Goal: Transaction & Acquisition: Subscribe to service/newsletter

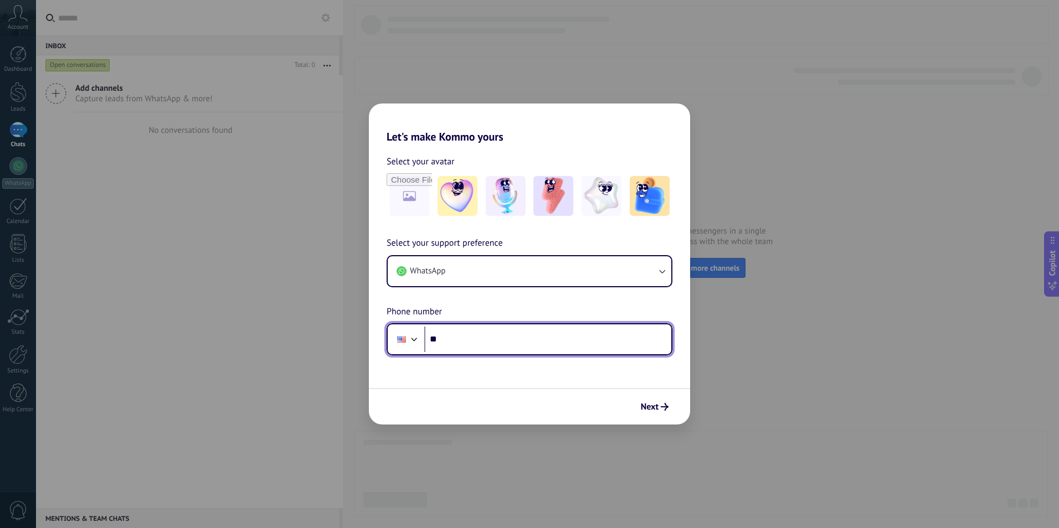
click at [517, 340] on input "**" at bounding box center [547, 339] width 247 height 25
type input "**********"
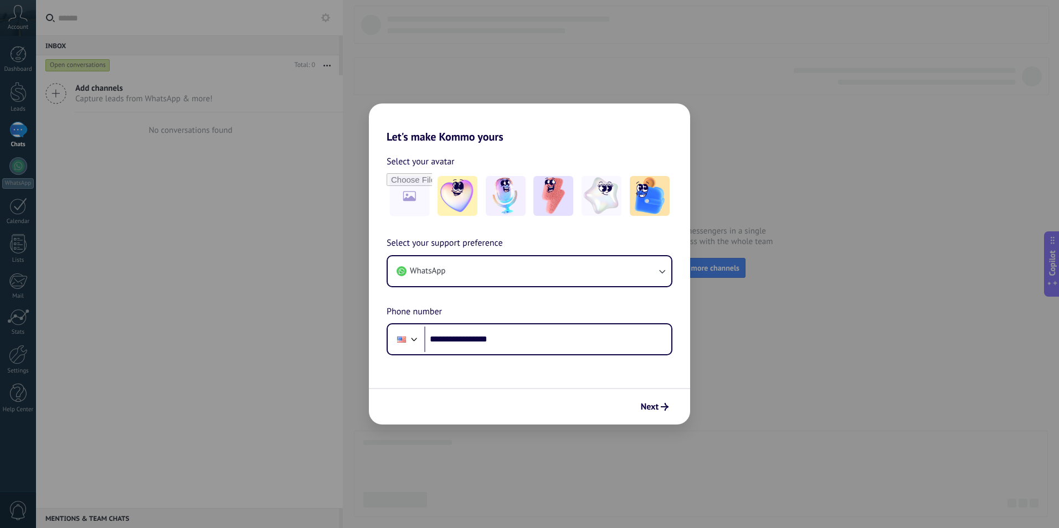
click at [659, 408] on span "Next" at bounding box center [655, 407] width 28 height 8
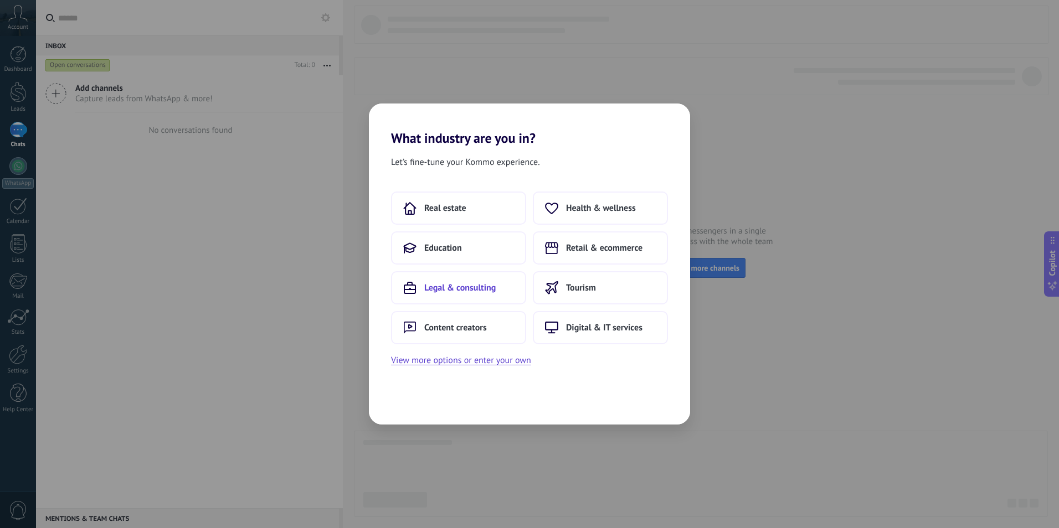
click at [453, 286] on span "Legal & consulting" at bounding box center [459, 288] width 71 height 11
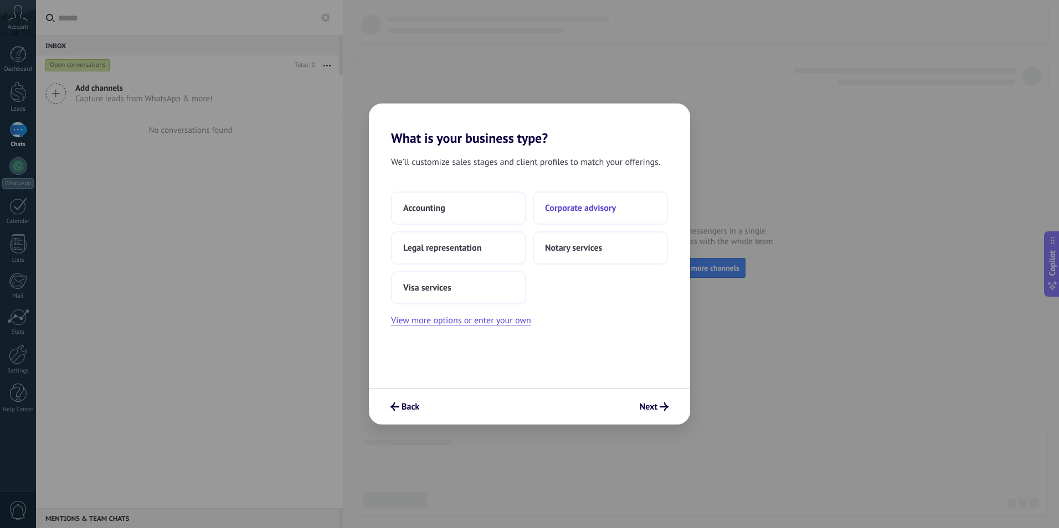
click at [593, 211] on span "Corporate advisory" at bounding box center [580, 208] width 71 height 11
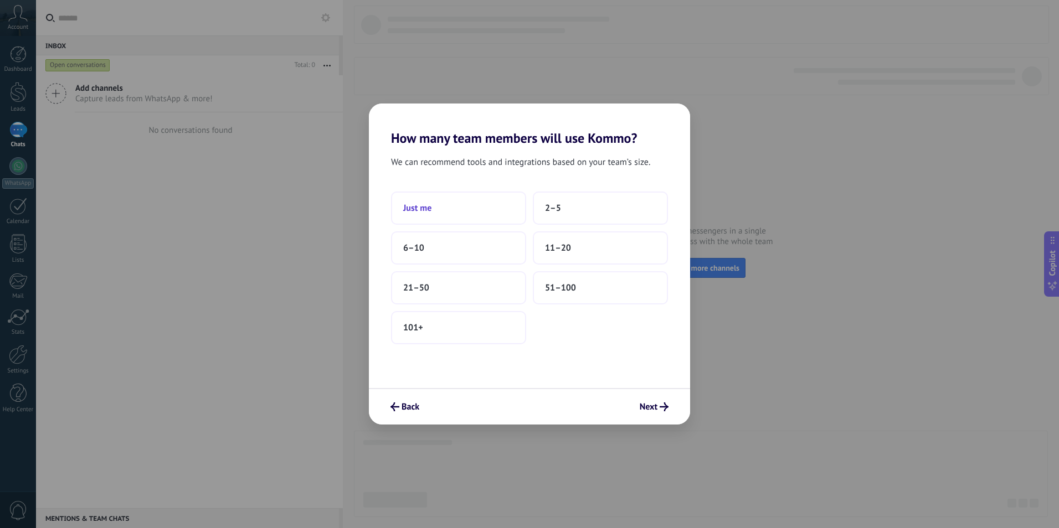
click at [447, 207] on button "Just me" at bounding box center [458, 208] width 135 height 33
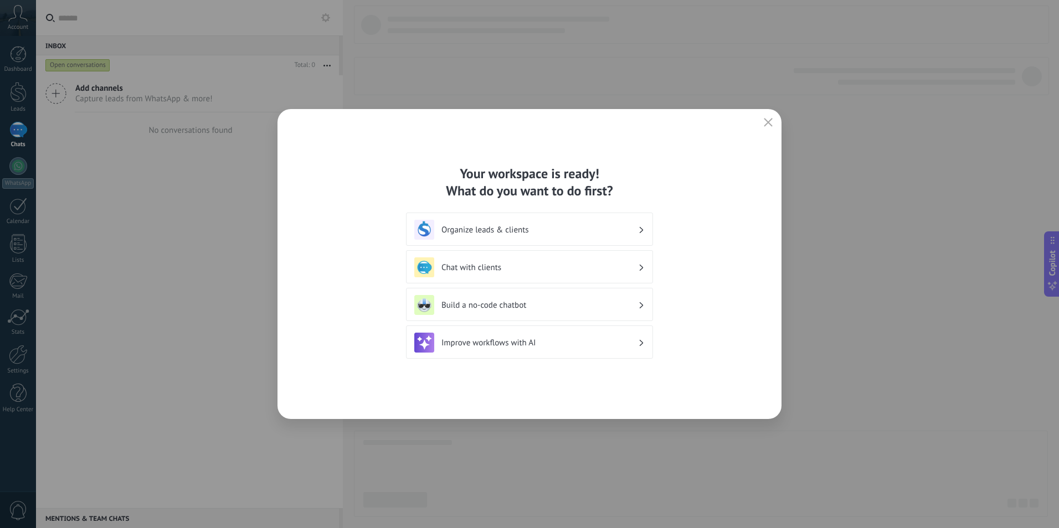
click at [523, 227] on h3 "Organize leads & clients" at bounding box center [540, 230] width 197 height 11
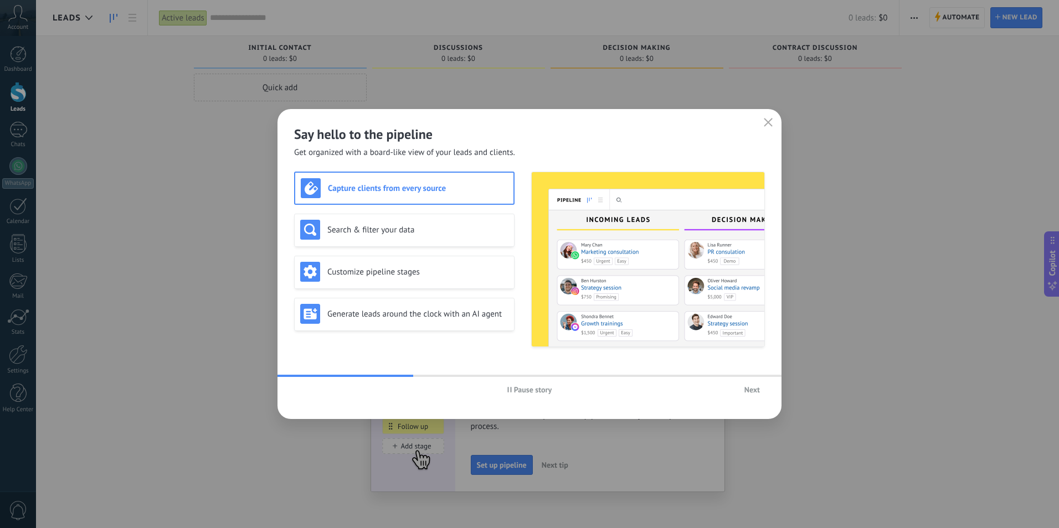
click at [753, 388] on span "Next" at bounding box center [753, 390] width 16 height 8
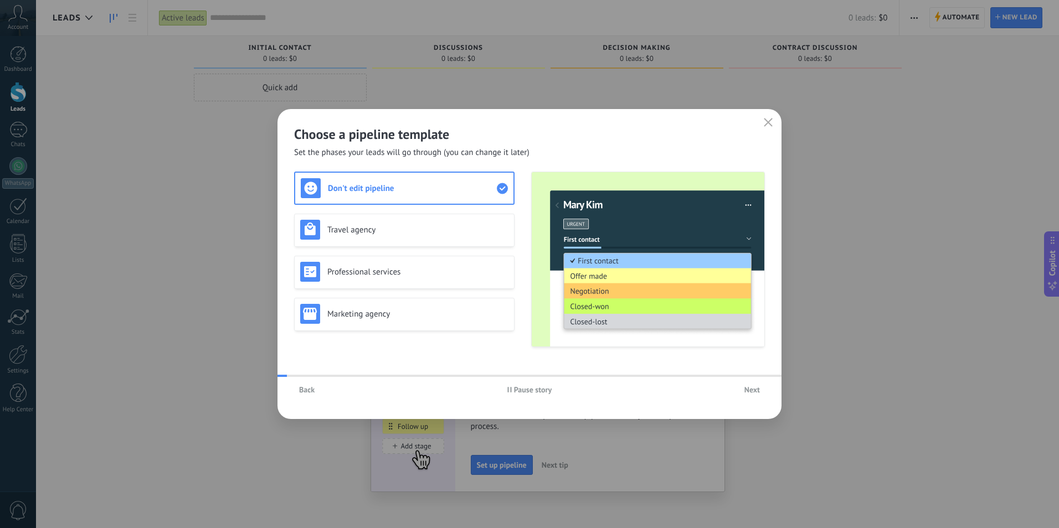
click at [753, 388] on span "Next" at bounding box center [753, 390] width 16 height 8
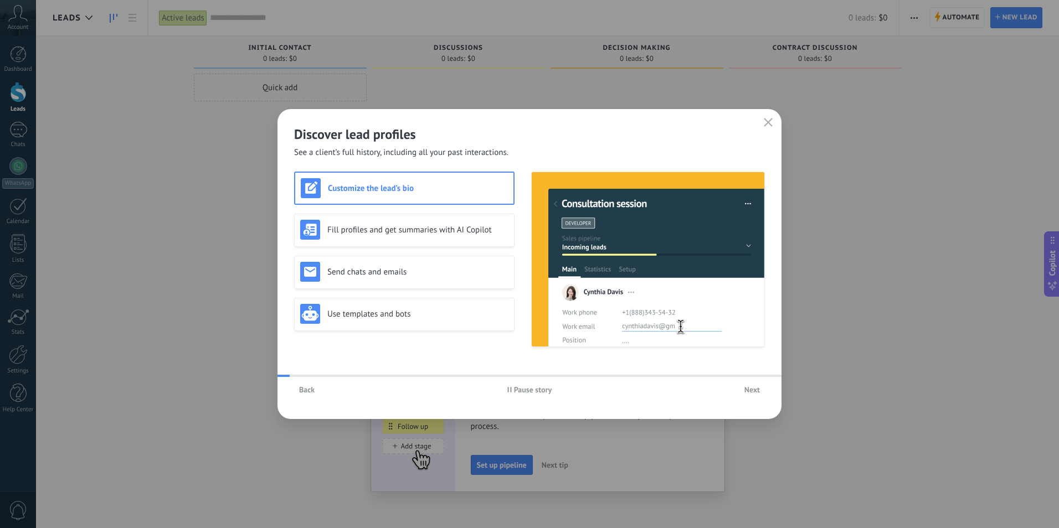
click at [754, 388] on span "Next" at bounding box center [753, 390] width 16 height 8
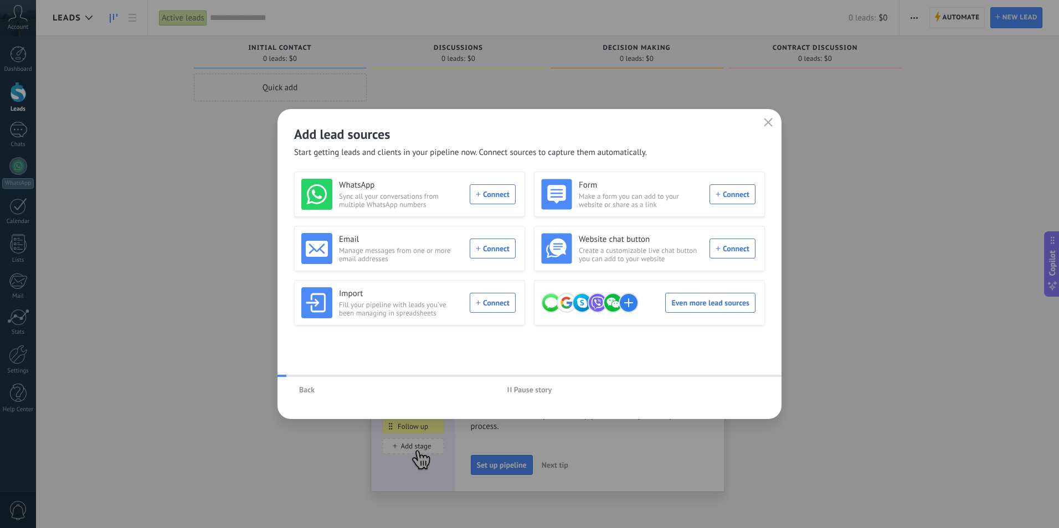
click at [754, 388] on div "Back Pause story" at bounding box center [530, 389] width 504 height 25
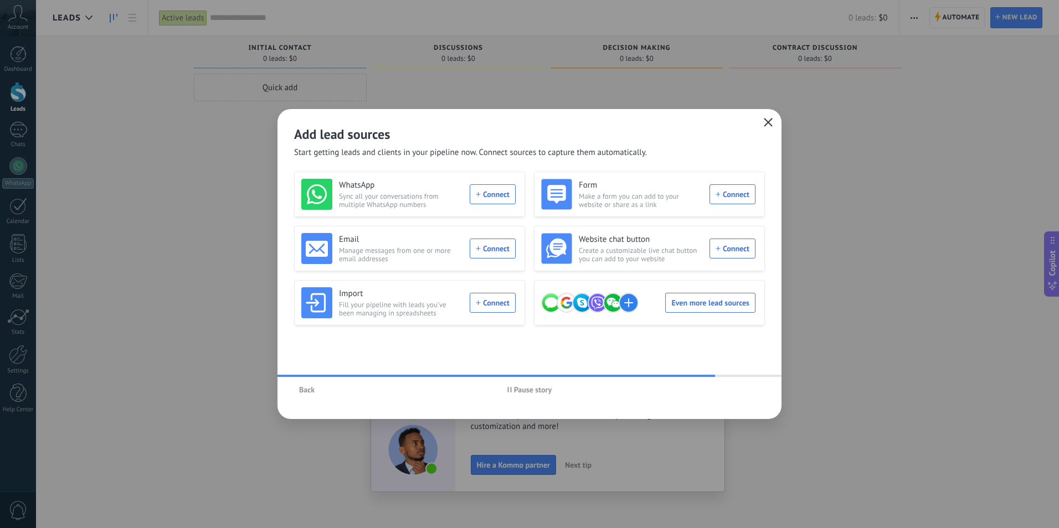
click at [767, 122] on icon "button" at bounding box center [768, 122] width 9 height 9
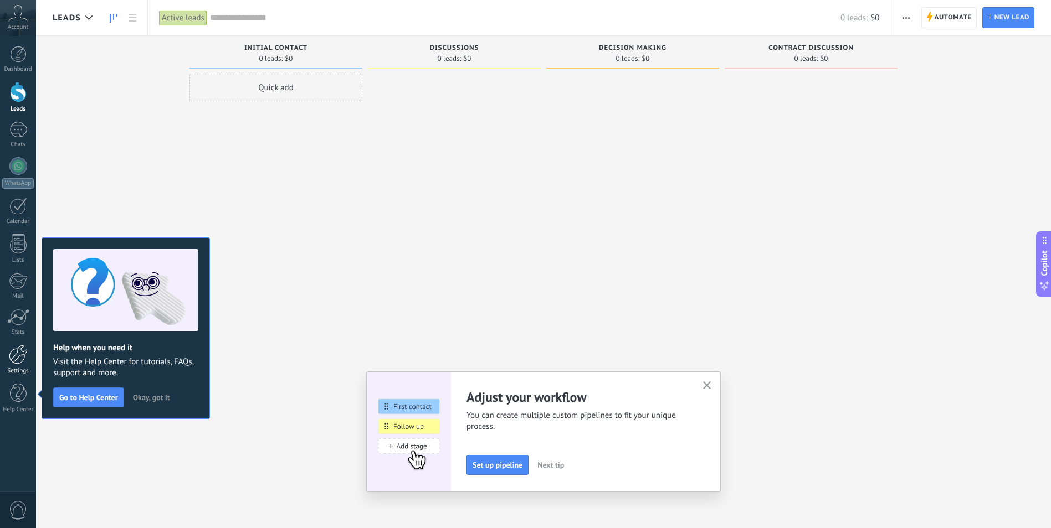
click at [19, 358] on div at bounding box center [18, 354] width 19 height 19
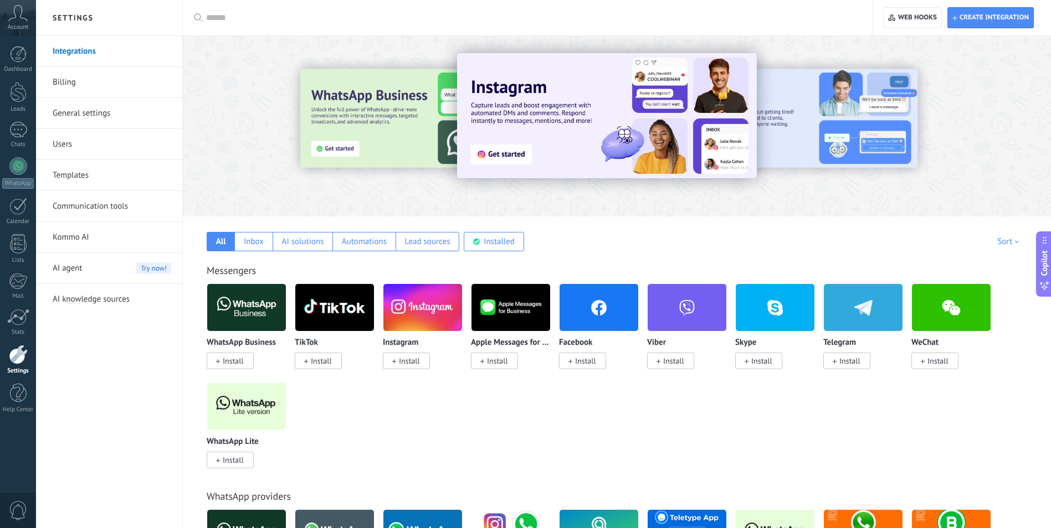
click at [266, 16] on input "text" at bounding box center [531, 18] width 651 height 12
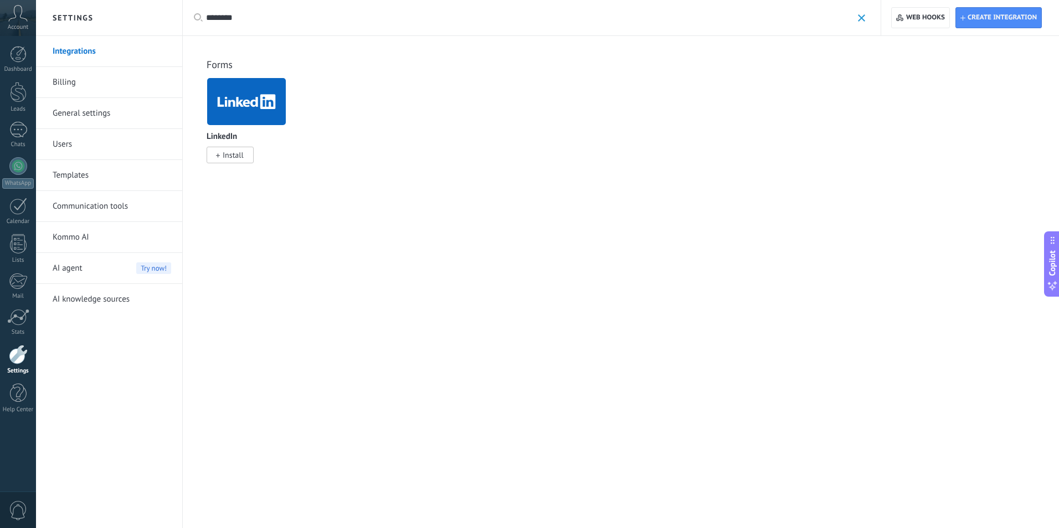
type input "********"
click at [242, 157] on span "Install" at bounding box center [233, 155] width 21 height 10
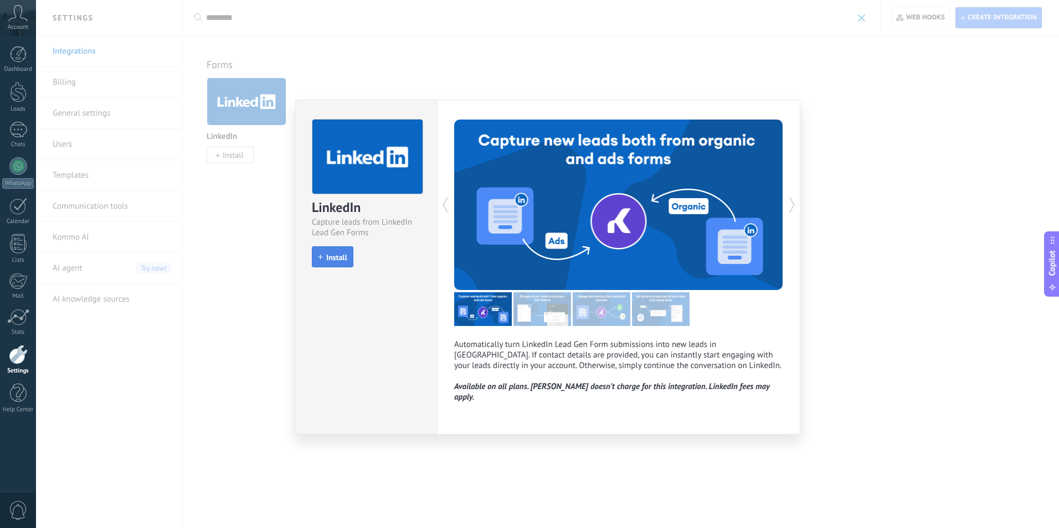
click at [337, 260] on span "Install" at bounding box center [336, 258] width 21 height 8
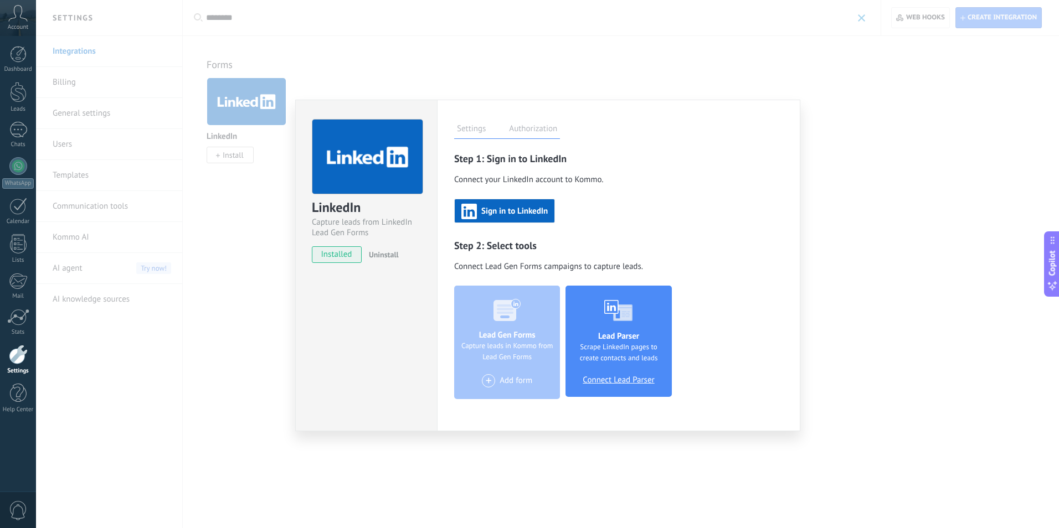
click at [517, 211] on span "Sign in to LinkedIn" at bounding box center [514, 212] width 66 height 8
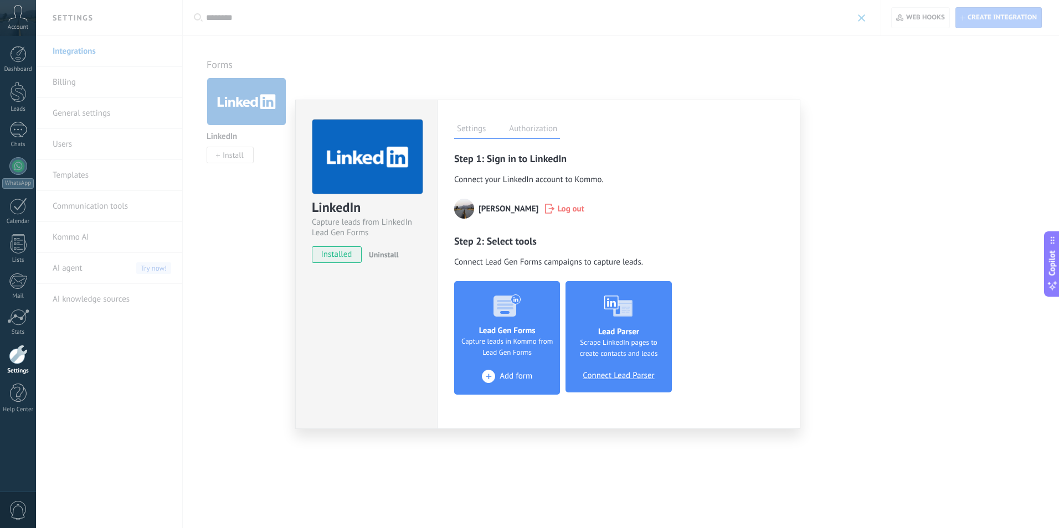
click at [507, 378] on span "Add form" at bounding box center [516, 377] width 33 height 10
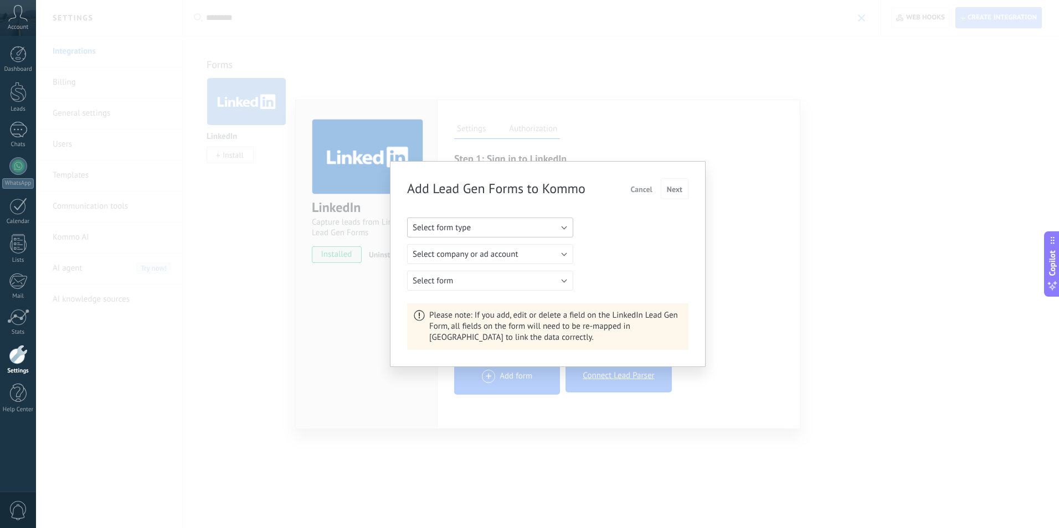
click at [556, 225] on button "Select form type" at bounding box center [490, 228] width 166 height 20
click at [556, 225] on span "Select form type" at bounding box center [485, 228] width 169 height 11
click at [636, 242] on div "Select form type Organic form Ads form Select form type Select company or ad ac…" at bounding box center [547, 254] width 281 height 73
click at [556, 225] on button "Select form type" at bounding box center [490, 228] width 166 height 20
click at [539, 253] on li "Organic form" at bounding box center [487, 246] width 172 height 19
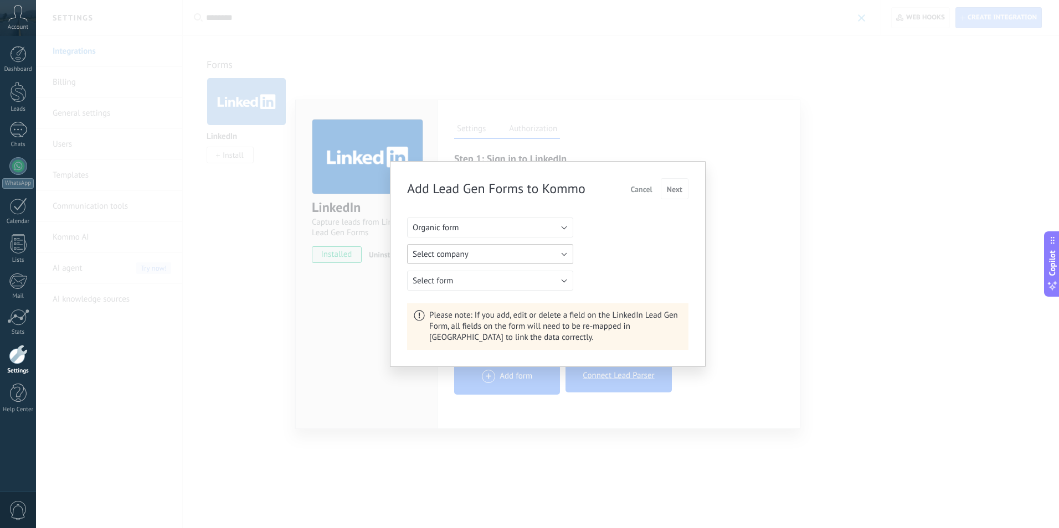
click at [559, 255] on button "Select company" at bounding box center [490, 254] width 166 height 20
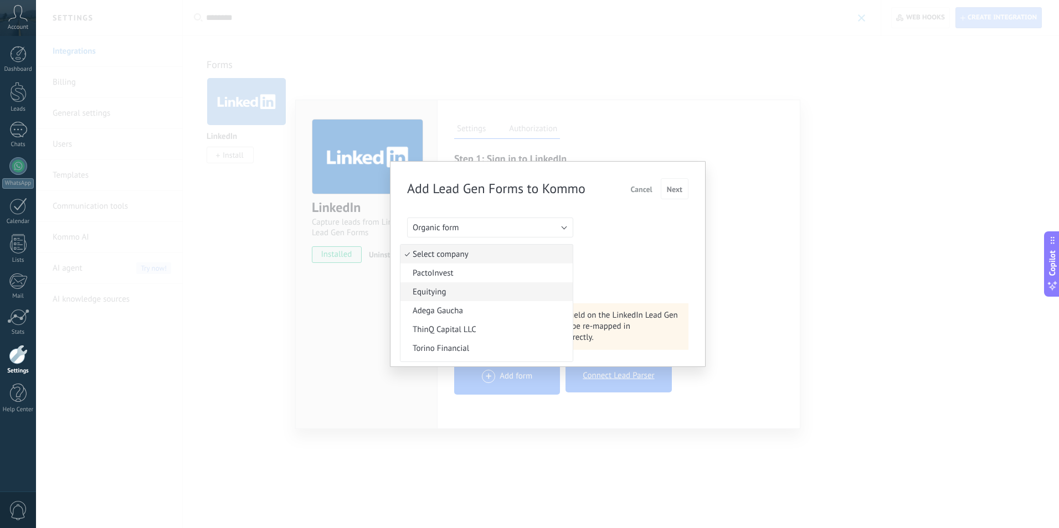
click at [477, 293] on span "Equitying" at bounding box center [485, 292] width 169 height 11
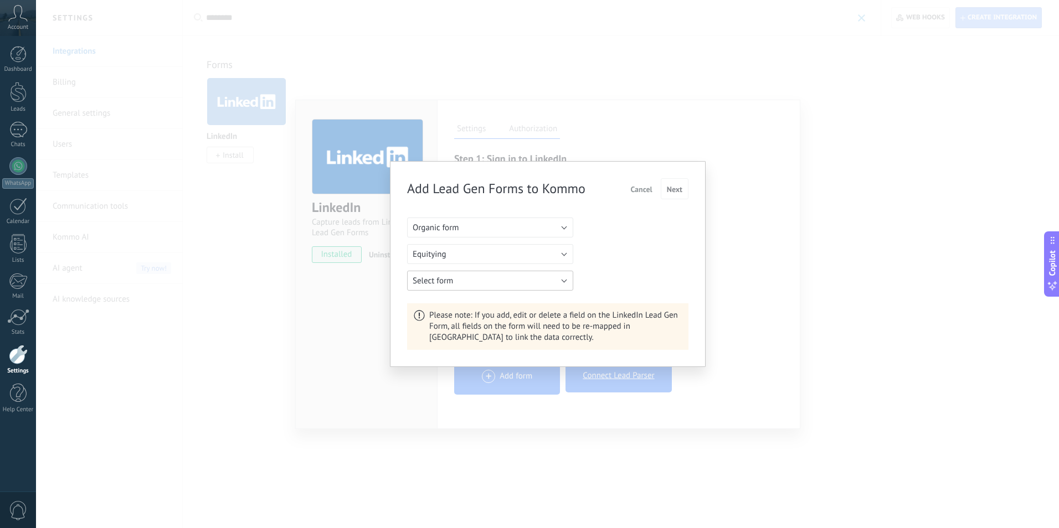
click at [498, 283] on button "Select form" at bounding box center [490, 281] width 166 height 20
click at [679, 187] on span "Next" at bounding box center [675, 190] width 16 height 8
click at [561, 284] on button "Select form" at bounding box center [490, 281] width 166 height 20
click at [683, 189] on button "Next" at bounding box center [675, 188] width 28 height 21
click at [777, 259] on div "Add Lead Gen Forms to Kommo Cancel Next Organic form Equitying Select form Plea…" at bounding box center [547, 264] width 1023 height 528
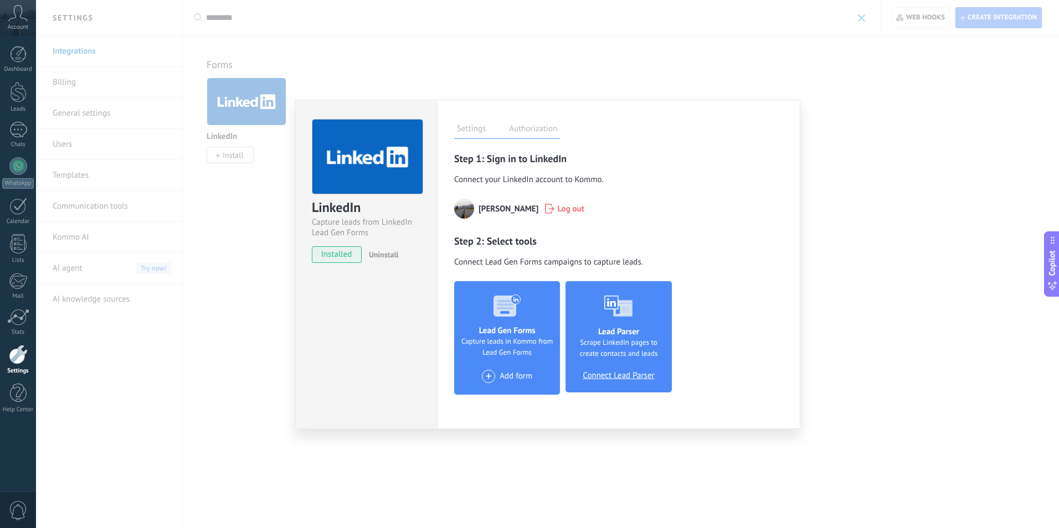
click at [602, 376] on span "Connect Lead Parser" at bounding box center [618, 376] width 71 height 10
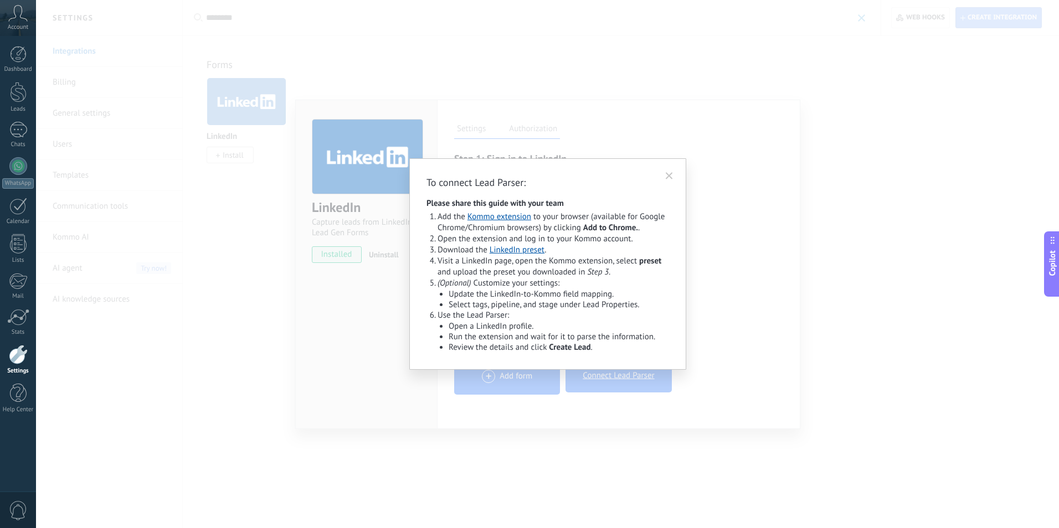
click at [864, 249] on div "To connect Lead Parser: Please share this guide with your team Add the Kommo ex…" at bounding box center [547, 264] width 1023 height 528
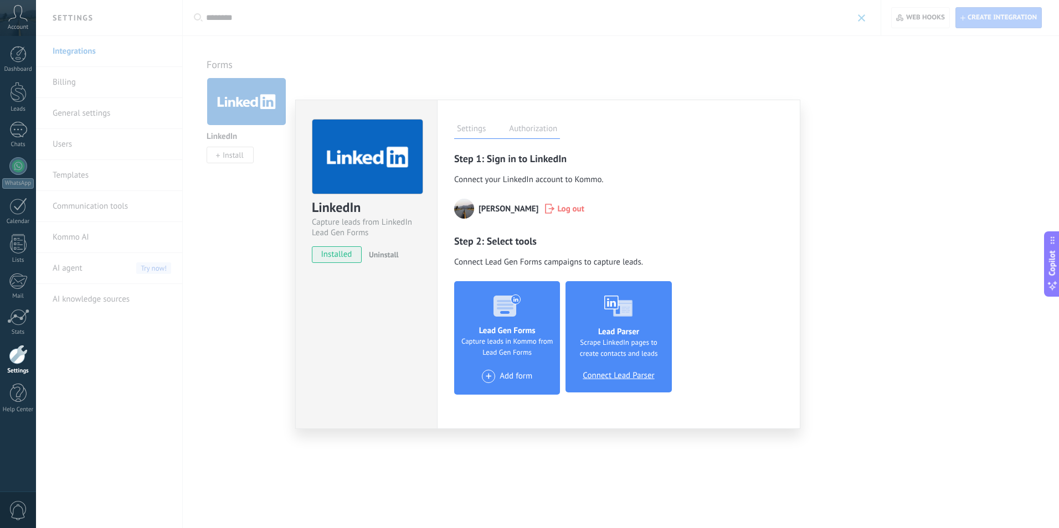
click at [930, 134] on div "LinkedIn Capture leads from LinkedIn Lead Gen Forms installed Uninstall Setting…" at bounding box center [547, 264] width 1023 height 528
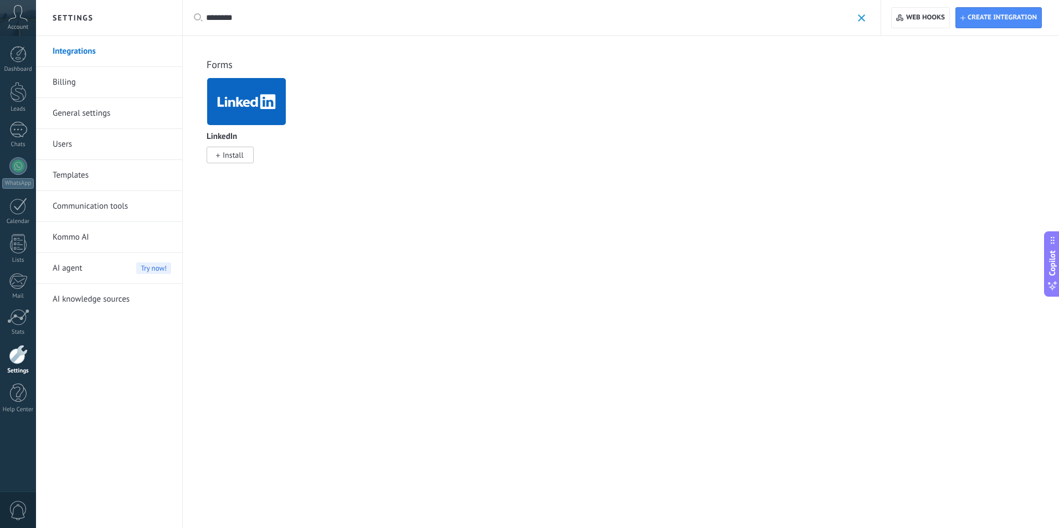
click at [417, 248] on div "All Inbox AI solutions Automations Lead sources Installed My submissions Sort T…" at bounding box center [621, 282] width 876 height 492
click at [926, 13] on span "Web hooks 0" at bounding box center [925, 17] width 39 height 9
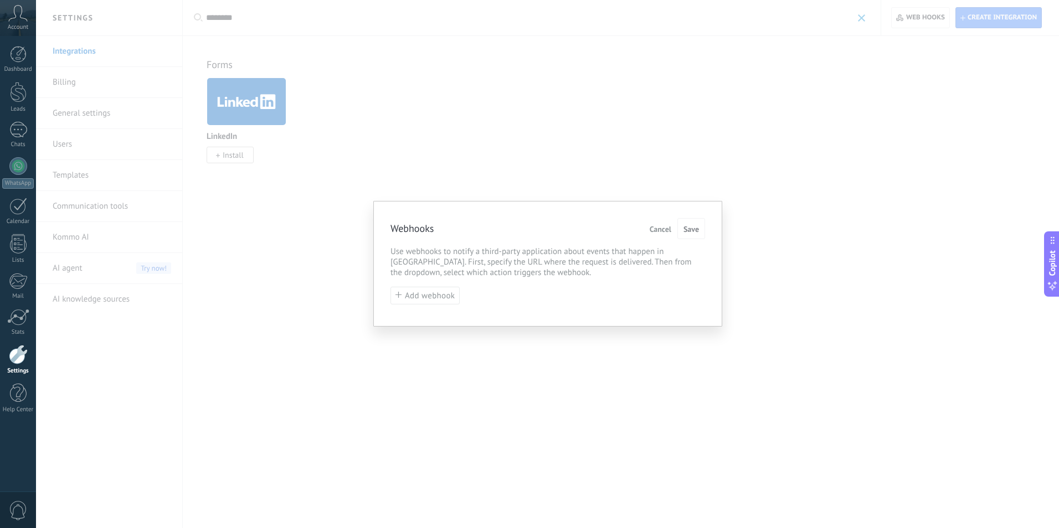
click at [664, 228] on span "Cancel" at bounding box center [661, 229] width 22 height 8
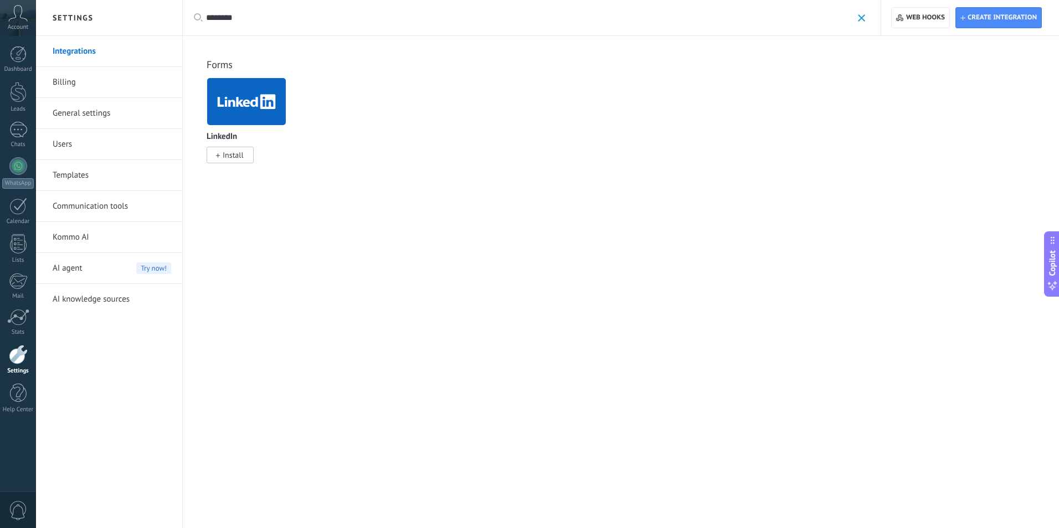
click at [366, 341] on div "All Inbox AI solutions Automations Lead sources Installed My submissions Sort T…" at bounding box center [621, 282] width 876 height 492
click at [1003, 18] on span "Create integration" at bounding box center [1002, 17] width 69 height 9
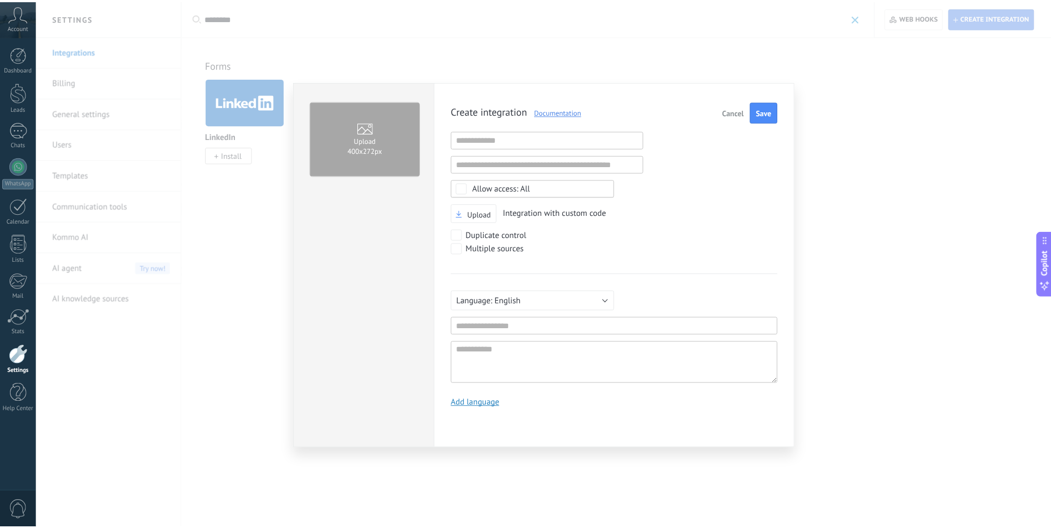
scroll to position [11, 0]
click at [740, 112] on span "Cancel" at bounding box center [739, 113] width 22 height 8
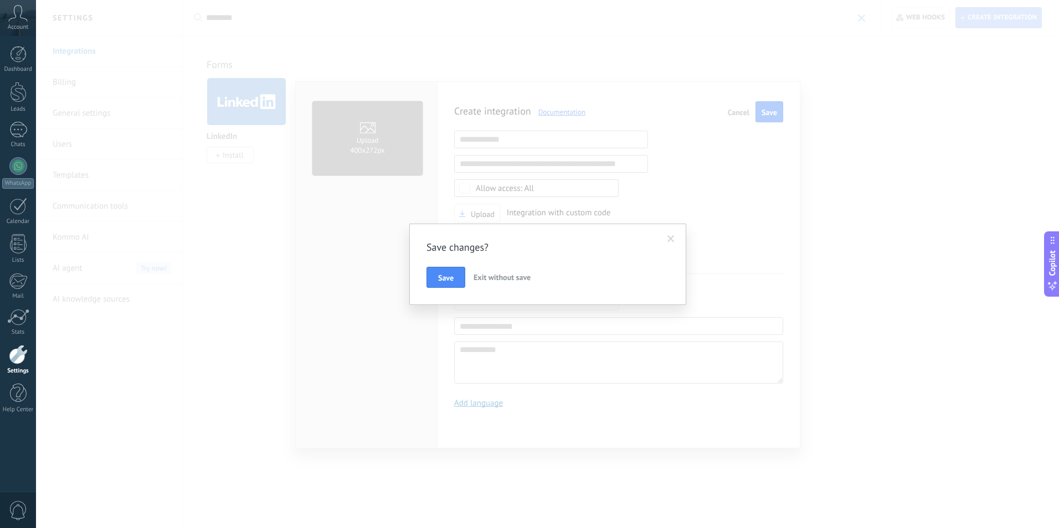
click at [502, 276] on span "Exit without save" at bounding box center [502, 278] width 57 height 10
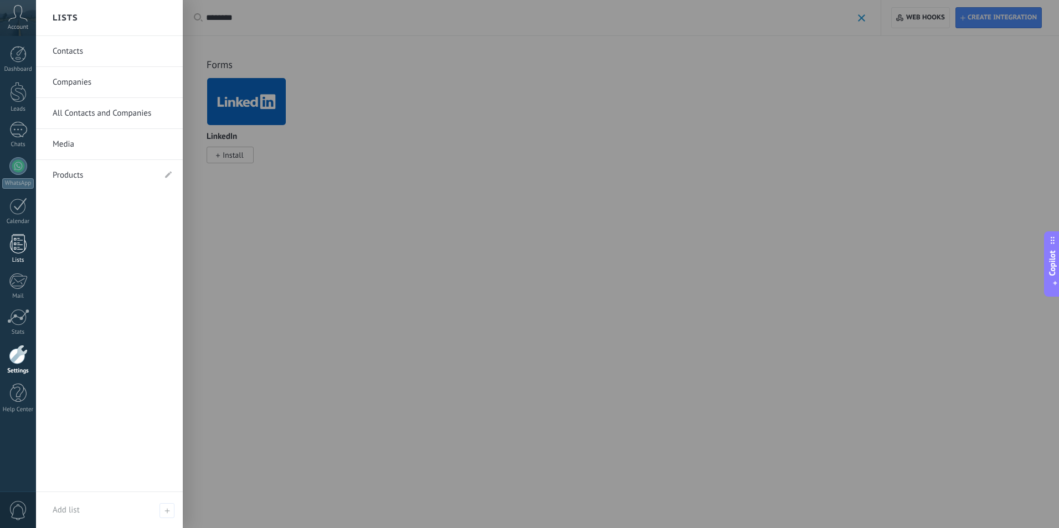
click at [14, 247] on div at bounding box center [18, 243] width 17 height 19
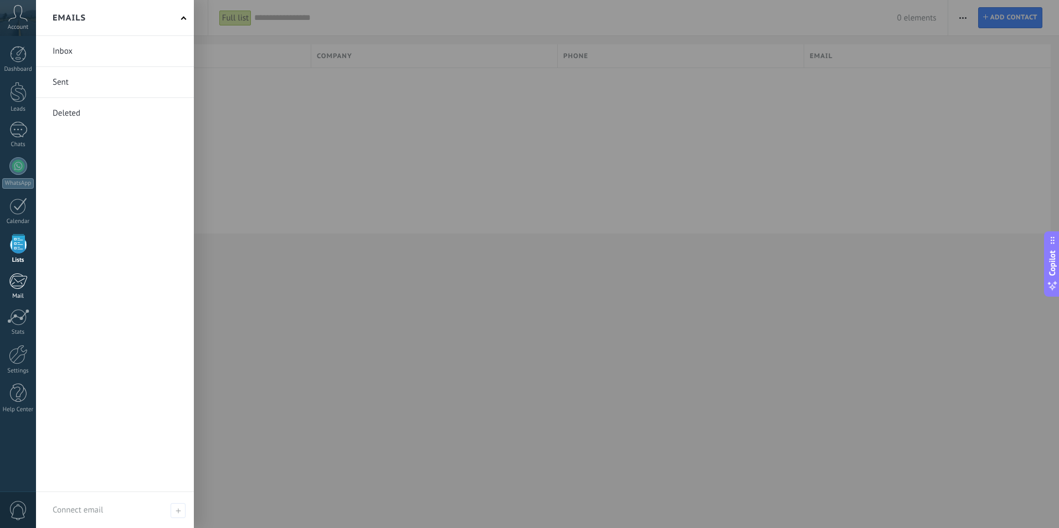
click at [20, 288] on div at bounding box center [18, 281] width 18 height 17
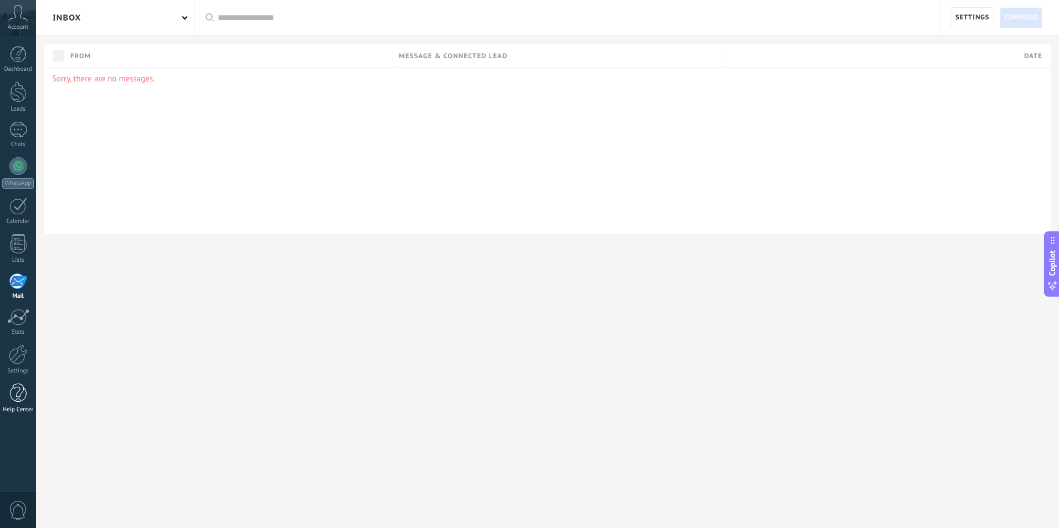
click at [23, 394] on div at bounding box center [18, 393] width 17 height 19
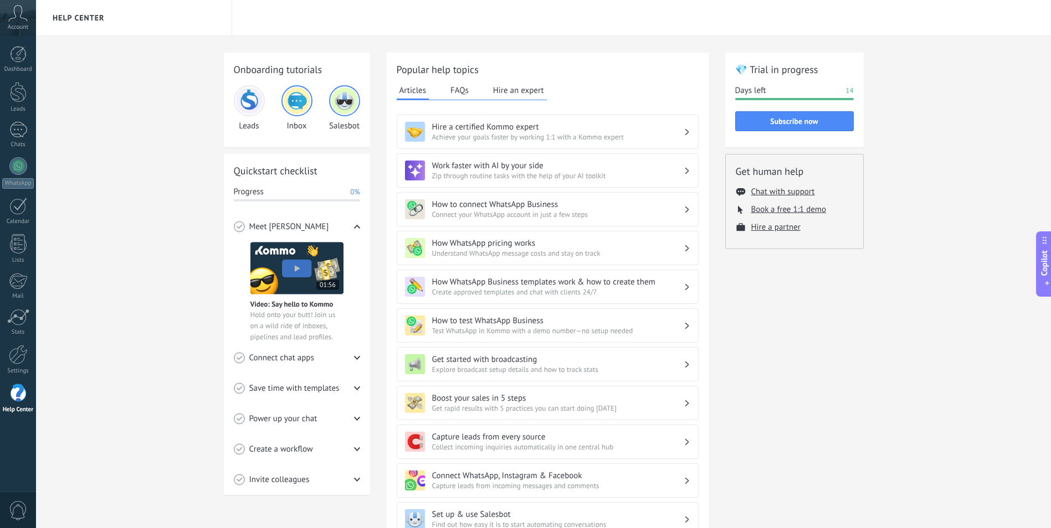
click at [548, 251] on span "Understand WhatsApp message costs and stay on track" at bounding box center [557, 253] width 251 height 9
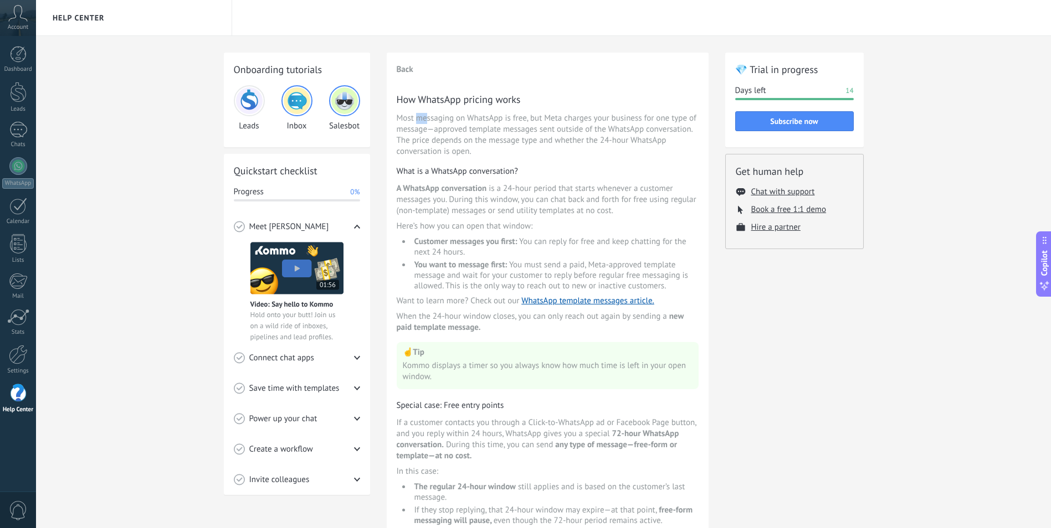
click at [426, 115] on span "Most messaging on WhatsApp is free, but Meta charges your business for one type…" at bounding box center [548, 135] width 302 height 44
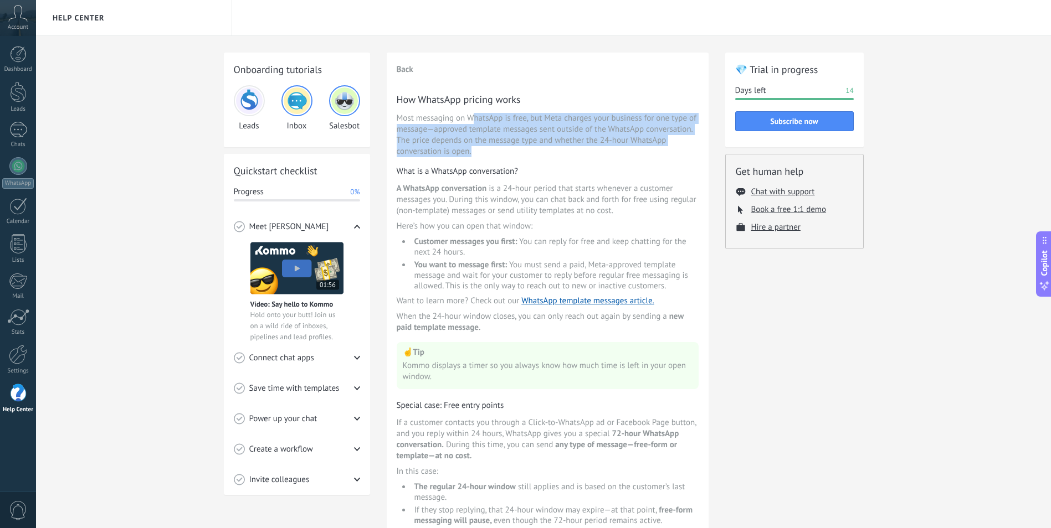
drag, startPoint x: 426, startPoint y: 115, endPoint x: 511, endPoint y: 158, distance: 95.4
click at [511, 158] on div "How WhatsApp pricing works Most messaging on WhatsApp is free, but Meta charges…" at bounding box center [548, 522] width 302 height 859
click at [625, 166] on h3 "What is a WhatsApp conversation?" at bounding box center [548, 171] width 302 height 11
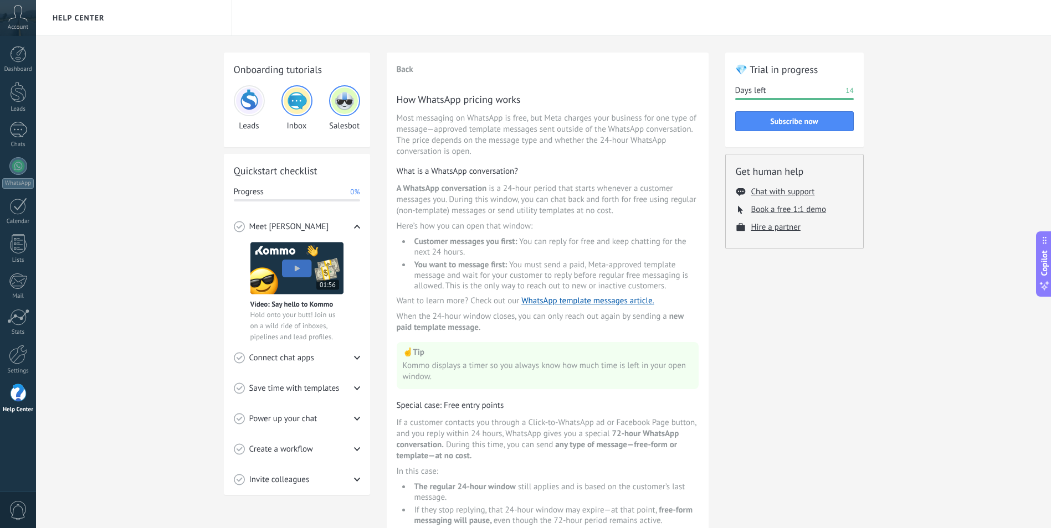
drag, startPoint x: 440, startPoint y: 123, endPoint x: 474, endPoint y: 130, distance: 34.4
click at [443, 124] on span "Most messaging on WhatsApp is free, but Meta charges your business for one type…" at bounding box center [548, 135] width 302 height 44
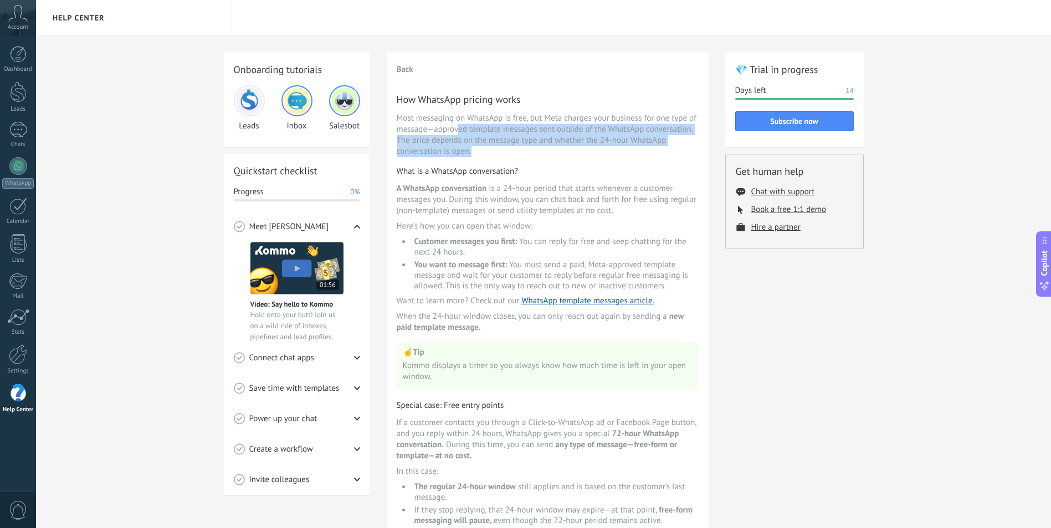
drag, startPoint x: 474, startPoint y: 130, endPoint x: 516, endPoint y: 155, distance: 48.9
click at [516, 155] on span "Most messaging on WhatsApp is free, but Meta charges your business for one type…" at bounding box center [548, 135] width 302 height 44
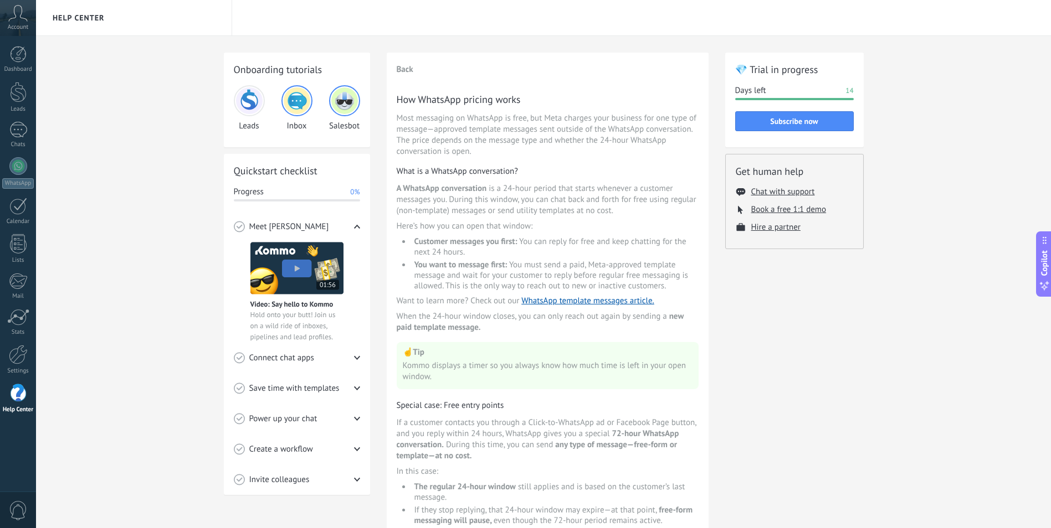
drag, startPoint x: 516, startPoint y: 155, endPoint x: 528, endPoint y: 184, distance: 31.8
click at [552, 184] on span "A WhatsApp conversation is a 24-hour period that starts whenever a customer mes…" at bounding box center [548, 199] width 302 height 33
drag, startPoint x: 417, startPoint y: 170, endPoint x: 484, endPoint y: 176, distance: 66.8
click at [421, 170] on h3 "What is a WhatsApp conversation?" at bounding box center [548, 171] width 302 height 11
drag, startPoint x: 484, startPoint y: 176, endPoint x: 515, endPoint y: 177, distance: 31.0
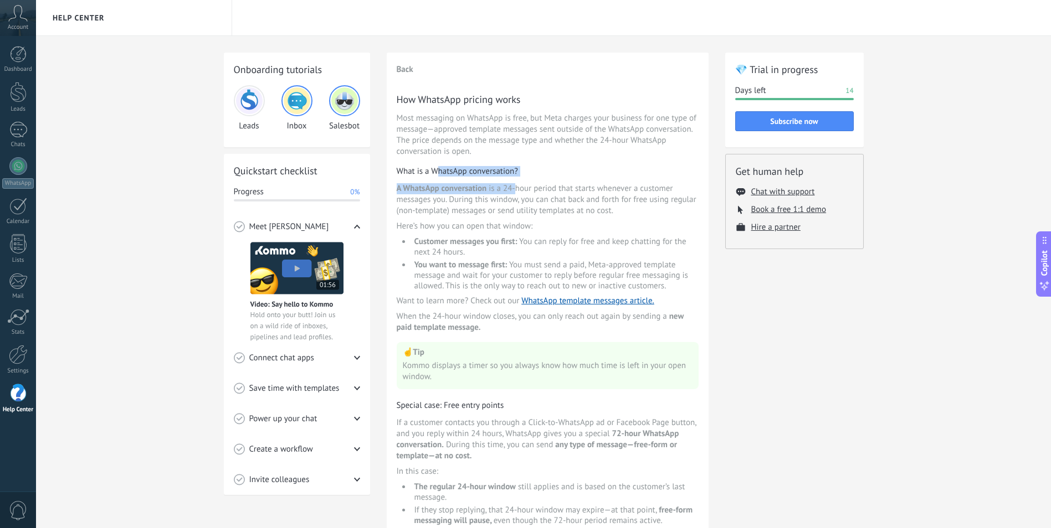
click at [515, 177] on div "How WhatsApp pricing works Most messaging on WhatsApp is free, but Meta charges…" at bounding box center [548, 522] width 302 height 859
drag, startPoint x: 515, startPoint y: 177, endPoint x: 545, endPoint y: 217, distance: 50.2
click at [546, 217] on div "How WhatsApp pricing works Most messaging on WhatsApp is free, but Meta charges…" at bounding box center [548, 522] width 302 height 859
click at [487, 187] on span "A WhatsApp conversation is a 24-hour period that starts whenever a customer mes…" at bounding box center [548, 199] width 302 height 33
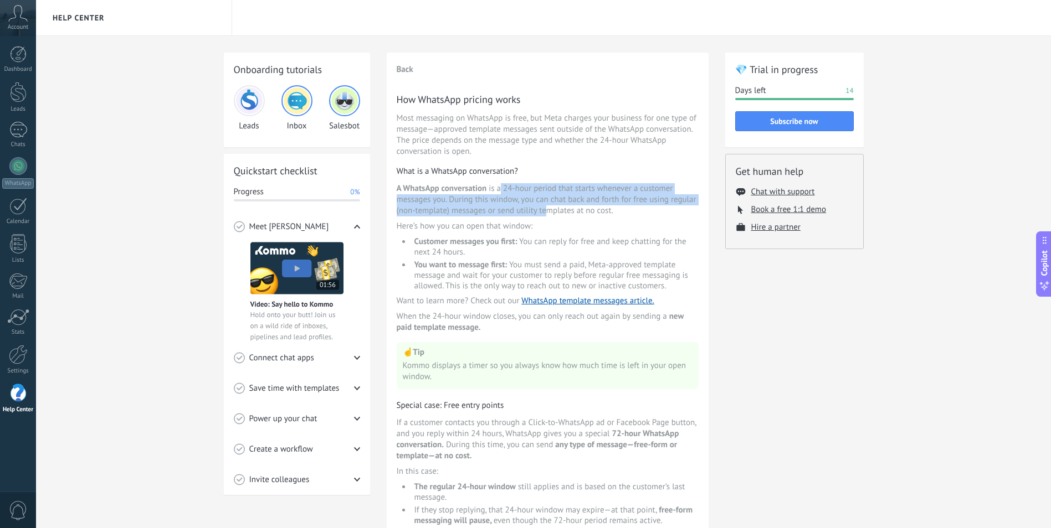
drag, startPoint x: 522, startPoint y: 192, endPoint x: 547, endPoint y: 213, distance: 32.6
click at [547, 213] on span "A WhatsApp conversation is a 24-hour period that starts whenever a customer mes…" at bounding box center [548, 199] width 302 height 33
drag, startPoint x: 547, startPoint y: 213, endPoint x: 511, endPoint y: 223, distance: 37.2
click at [511, 223] on span "Here’s how you can open that window:" at bounding box center [548, 226] width 302 height 11
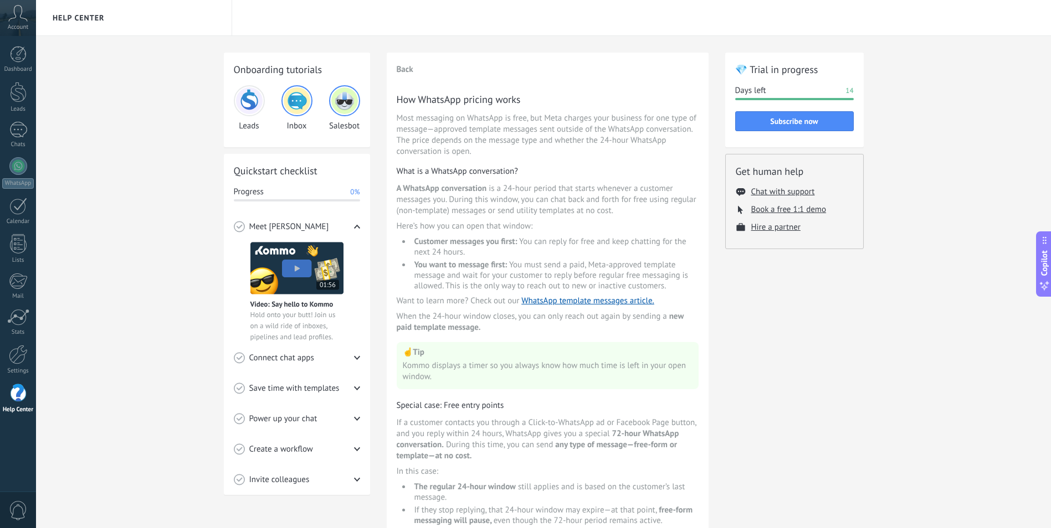
click at [522, 240] on li "Customer messages you first: You can reply for free and keep chatting for the n…" at bounding box center [555, 247] width 288 height 21
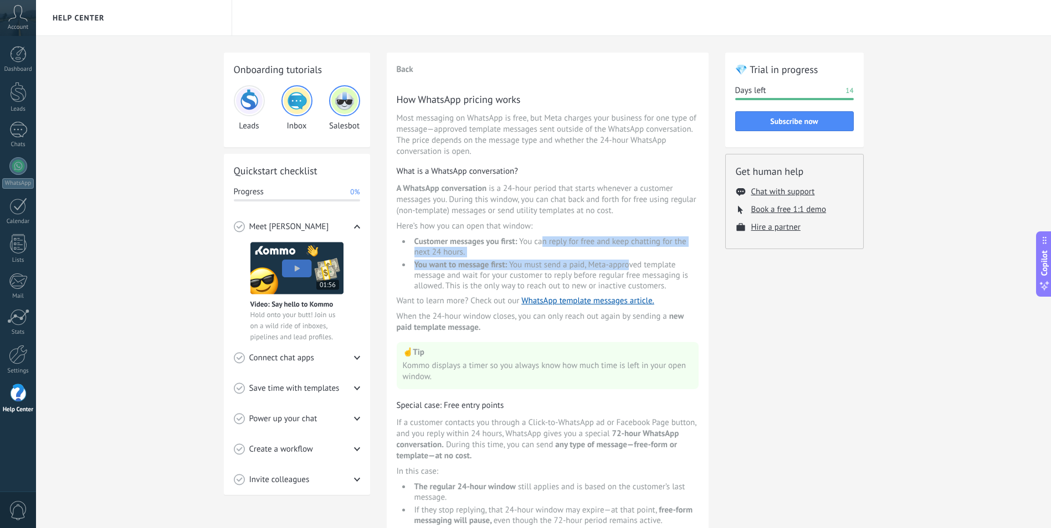
drag, startPoint x: 523, startPoint y: 240, endPoint x: 628, endPoint y: 261, distance: 106.8
click at [628, 261] on ul "Customer messages you first: You can reply for free and keep chatting for the n…" at bounding box center [548, 264] width 302 height 55
drag, startPoint x: 628, startPoint y: 261, endPoint x: 674, endPoint y: 278, distance: 48.7
click at [674, 278] on li "You want to message first: You must send a paid, Meta-approved template message…" at bounding box center [555, 276] width 288 height 32
